Goal: Information Seeking & Learning: Learn about a topic

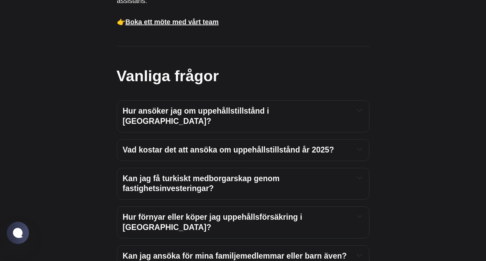
scroll to position [882, 0]
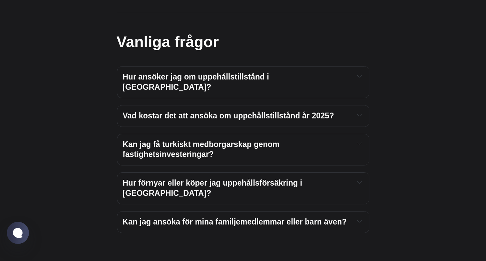
click at [364, 75] on div "Hur ansöker jag om uppehållstillstånd i [GEOGRAPHIC_DATA]? Att ansöka om uppehå…" at bounding box center [243, 82] width 252 height 32
click at [360, 77] on icon "Expandera växlingsknappen för att läsa innehåll" at bounding box center [360, 76] width 4 height 2
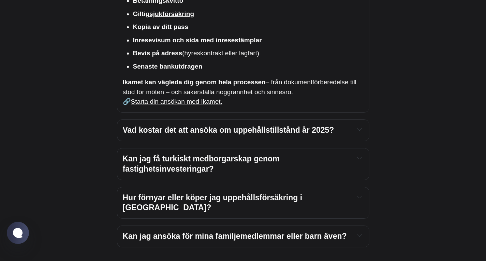
scroll to position [1053, 0]
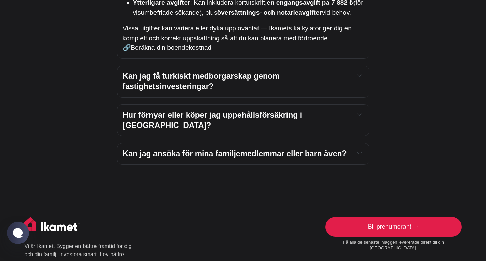
scroll to position [1257, 0]
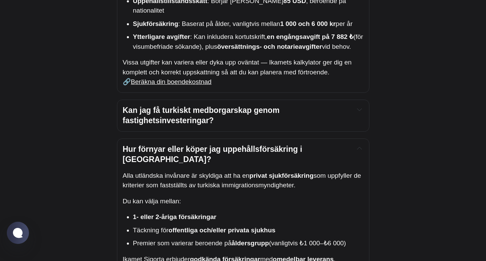
scroll to position [1189, 0]
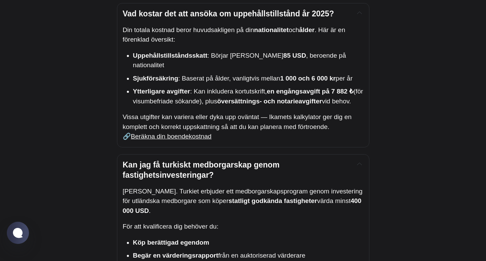
scroll to position [1121, 0]
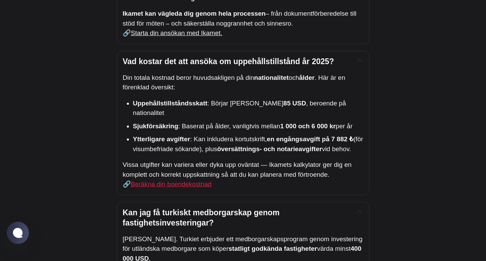
click at [208, 180] on font "Beräkna din boendekostnad" at bounding box center [171, 183] width 81 height 7
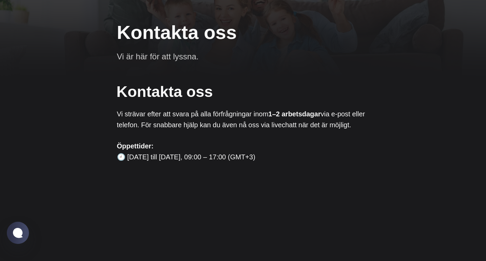
scroll to position [0, 0]
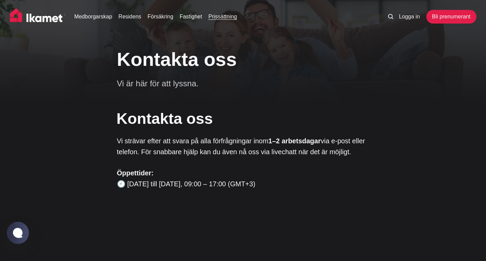
click at [218, 17] on font "Prissättning" at bounding box center [222, 17] width 29 height 6
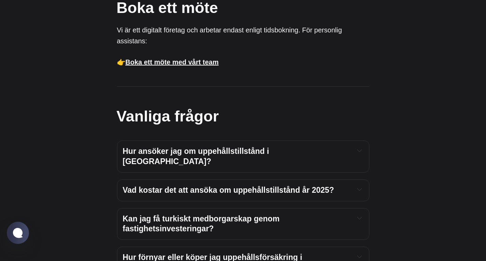
scroll to position [580, 0]
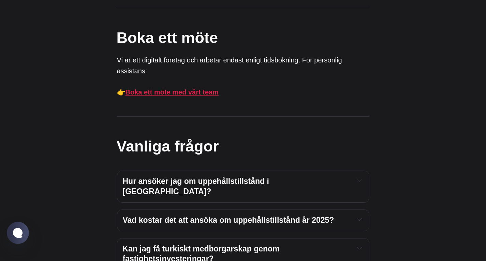
click at [212, 95] on font "Boka ett möte med vårt team" at bounding box center [172, 92] width 93 height 8
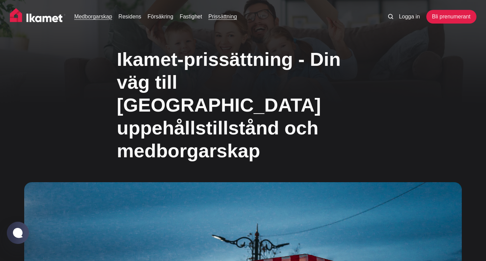
click at [99, 19] on font "Medborgarskap" at bounding box center [93, 17] width 38 height 6
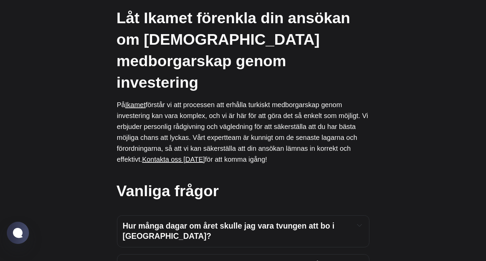
scroll to position [2388, 0]
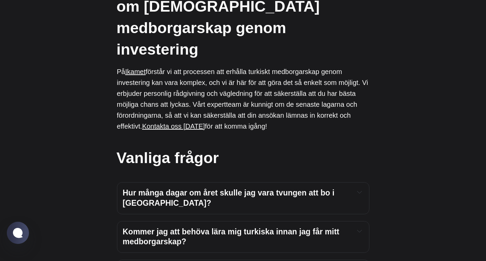
click at [356, 188] on div "Hur många dagar om året skulle jag vara tvungen att bo i Turkiet?" at bounding box center [243, 198] width 241 height 20
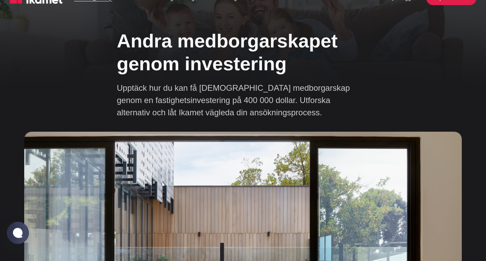
scroll to position [0, 0]
